Goal: Task Accomplishment & Management: Manage account settings

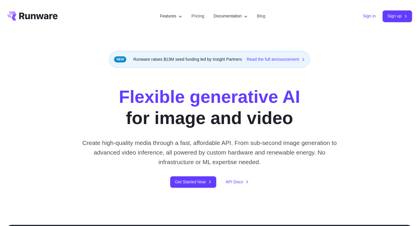
click at [368, 16] on link "Sign in" at bounding box center [369, 16] width 13 height 7
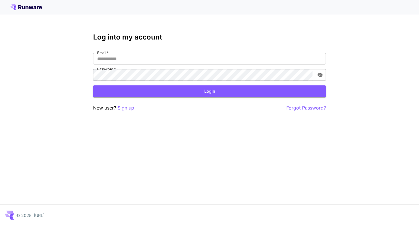
click at [203, 69] on div "Email   * Email   * Password   * Password   *" at bounding box center [209, 67] width 233 height 28
click at [187, 59] on input "Email   *" at bounding box center [209, 59] width 233 height 12
click at [30, 7] on icon at bounding box center [31, 7] width 5 height 3
click at [111, 61] on input "Email   *" at bounding box center [209, 59] width 233 height 12
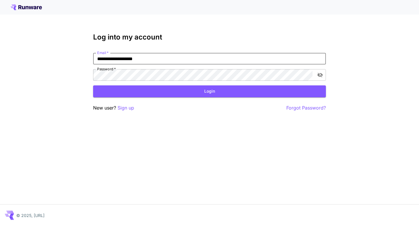
type input "**********"
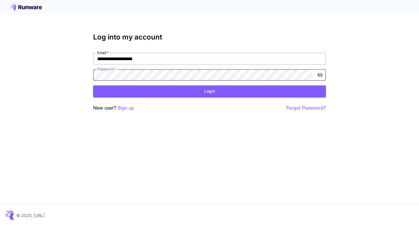
click button "Login" at bounding box center [209, 91] width 233 height 12
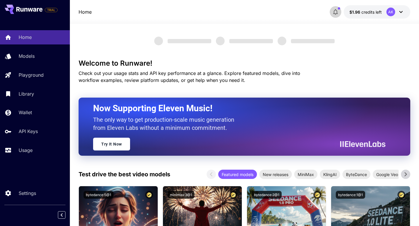
click at [335, 12] on icon "button" at bounding box center [335, 11] width 7 height 7
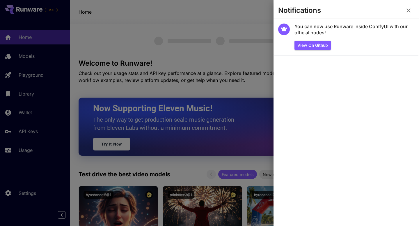
click at [409, 10] on icon "button" at bounding box center [408, 10] width 4 height 4
